Goal: Answer question/provide support: Share knowledge or assist other users

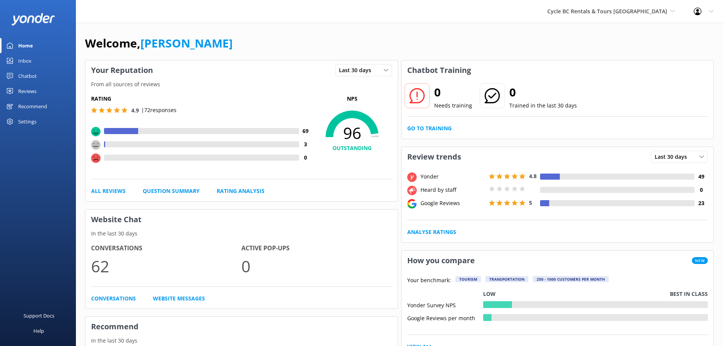
click at [33, 79] on div "Chatbot" at bounding box center [27, 75] width 19 height 15
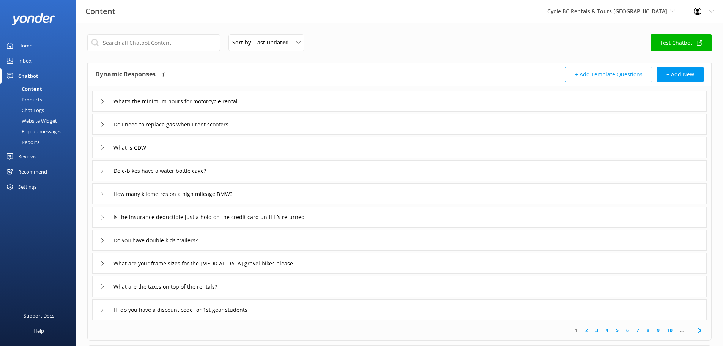
click at [32, 63] on link "Inbox" at bounding box center [38, 60] width 76 height 15
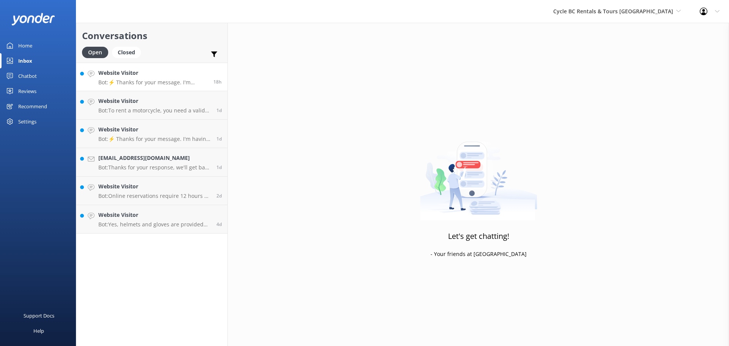
click at [177, 89] on link "Website Visitor Bot: ⚡ Thanks for your message. I'm having a difficult time fin…" at bounding box center [151, 77] width 151 height 28
